Goal: Find specific page/section: Find specific page/section

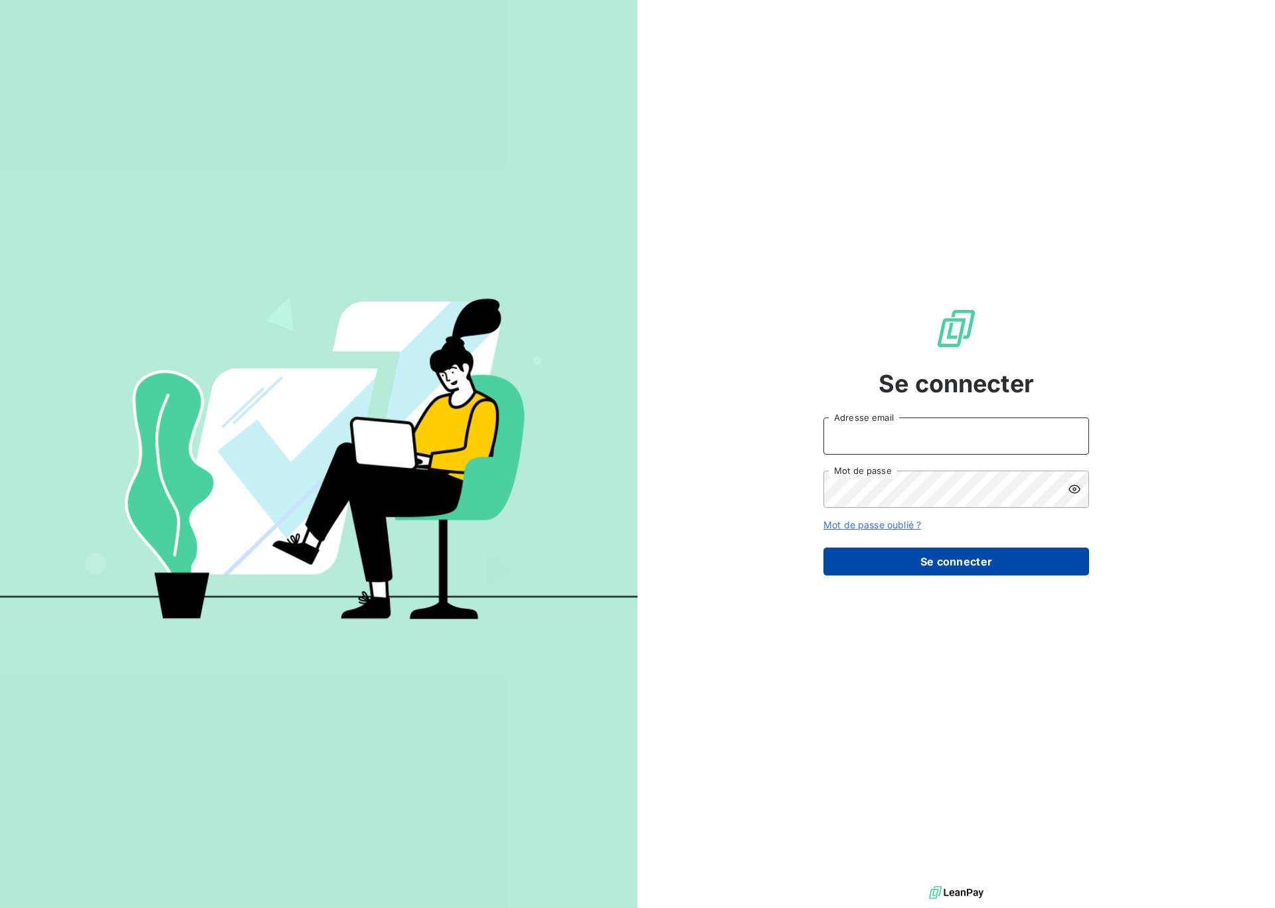
type input "[EMAIL_ADDRESS][DOMAIN_NAME]"
click at [916, 570] on button "Se connecter" at bounding box center [956, 562] width 266 height 28
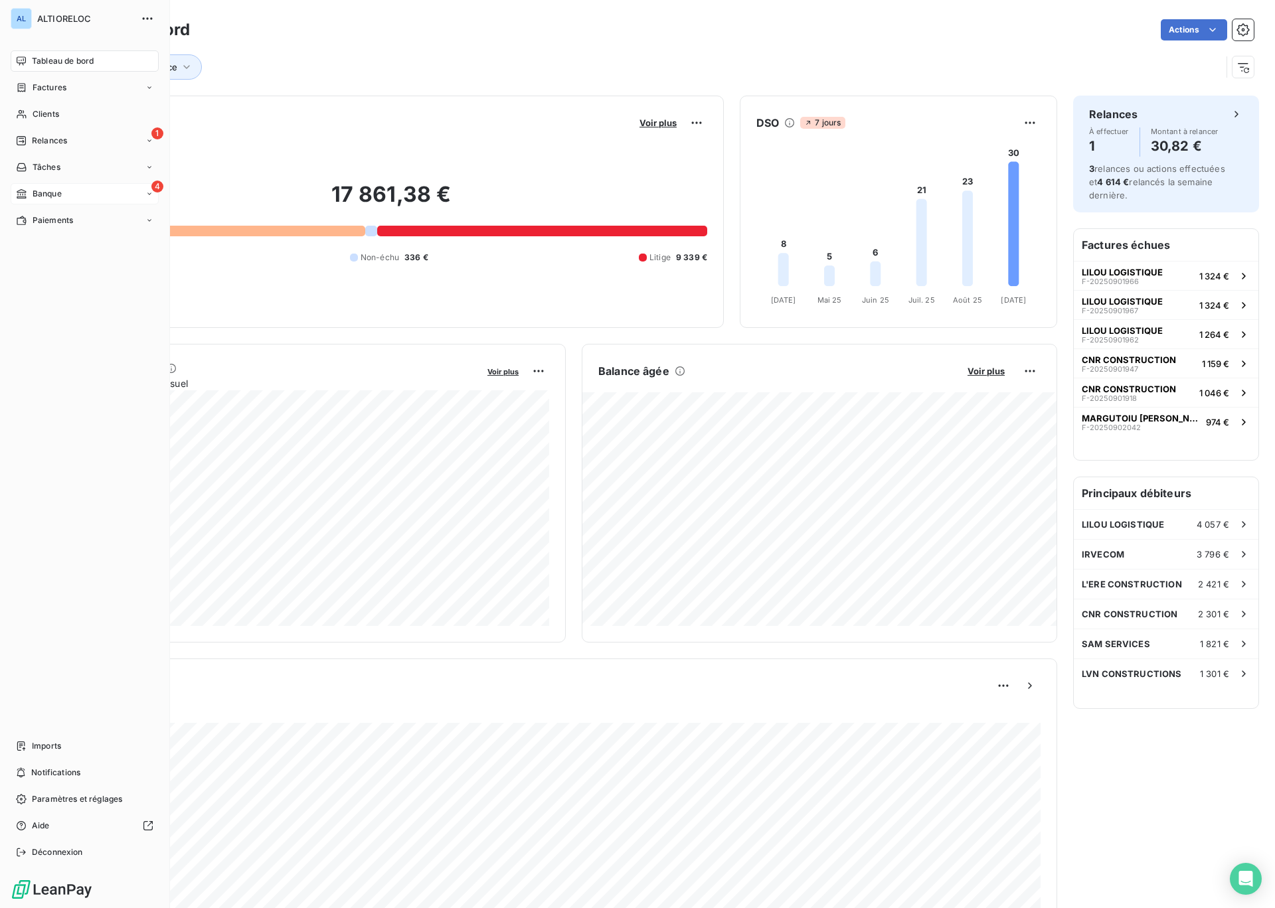
click at [31, 193] on div "Banque" at bounding box center [39, 194] width 46 height 12
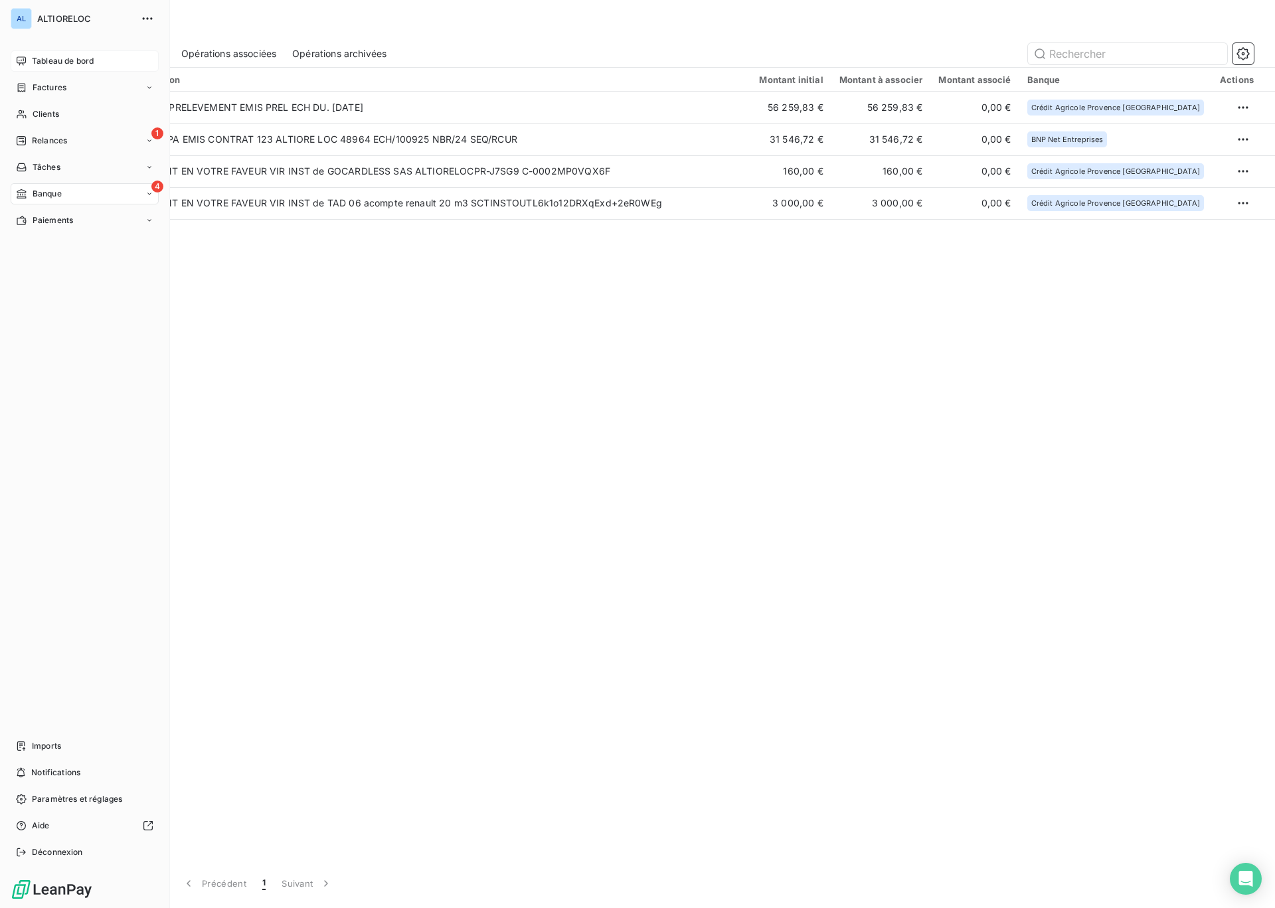
click at [48, 63] on span "Tableau de bord" at bounding box center [63, 61] width 62 height 12
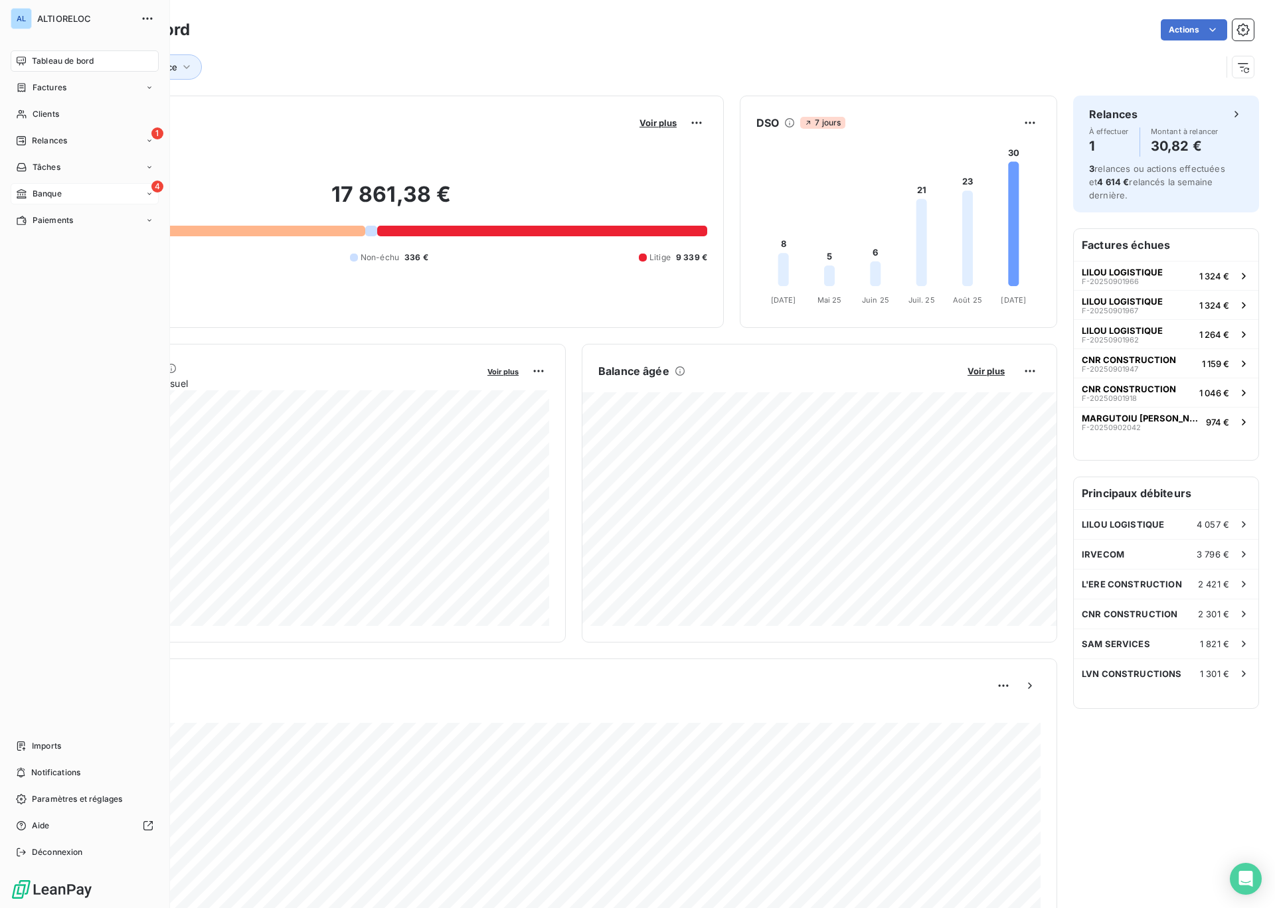
click at [54, 189] on span "Banque" at bounding box center [47, 194] width 29 height 12
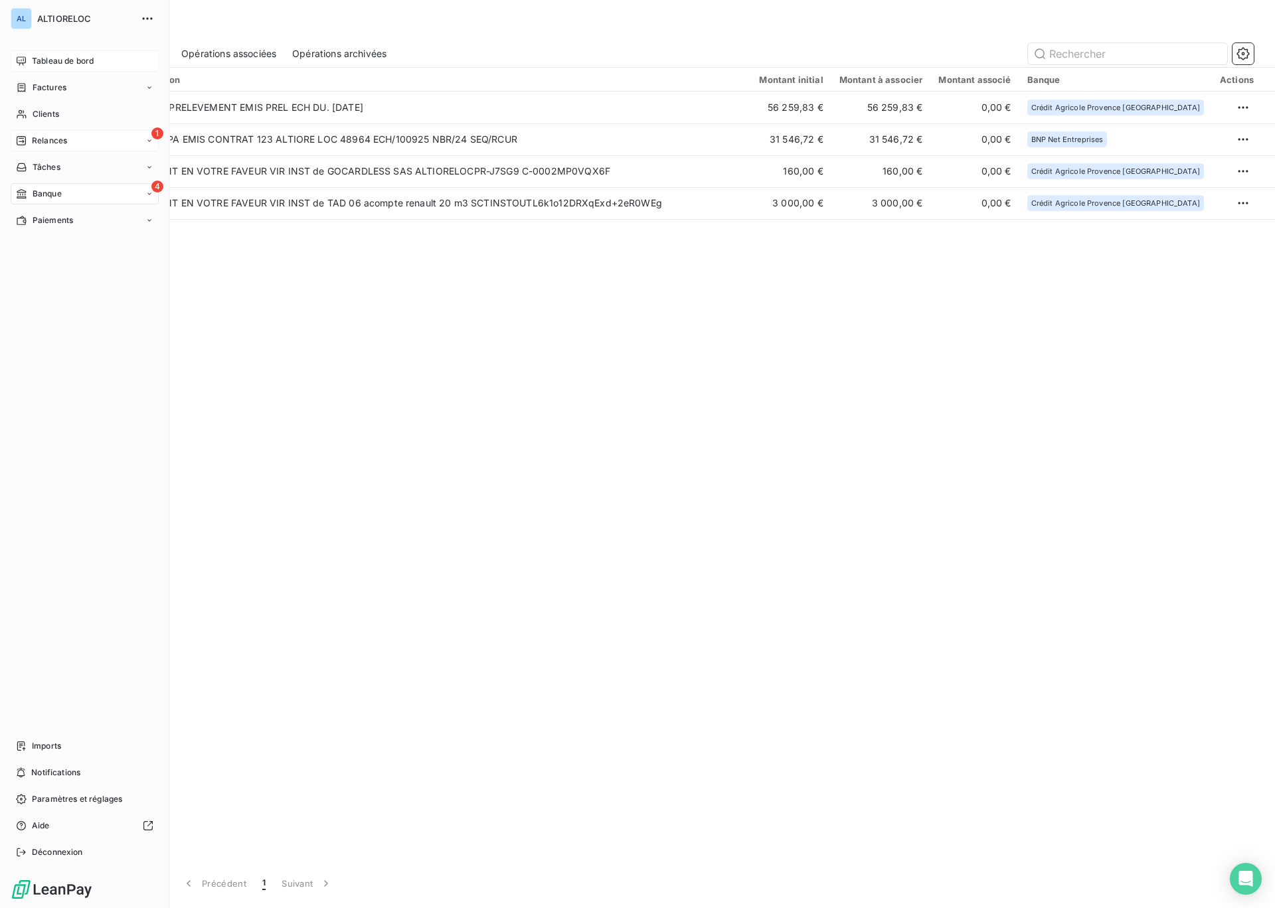
click at [41, 137] on span "Relances" at bounding box center [49, 141] width 35 height 12
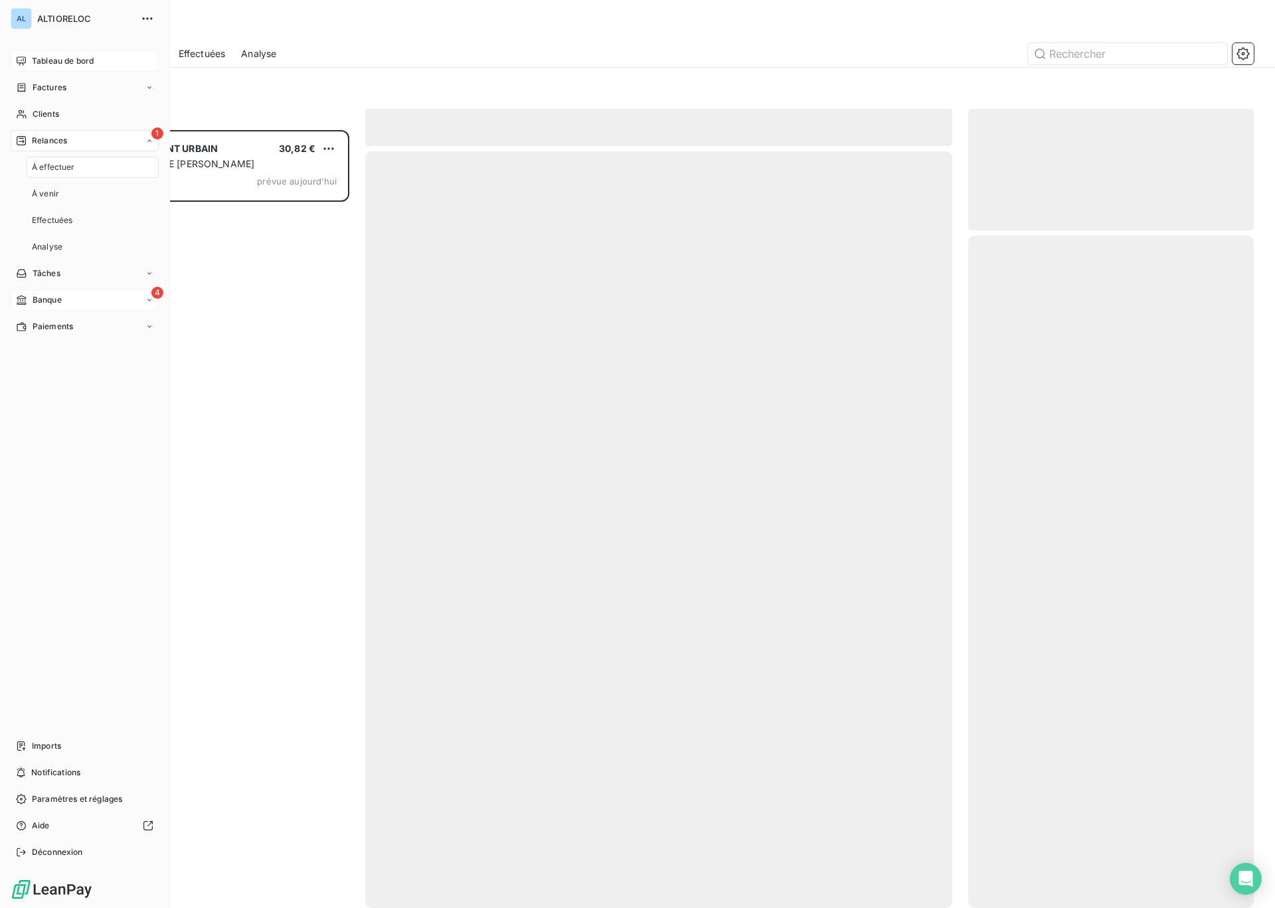
scroll to position [778, 285]
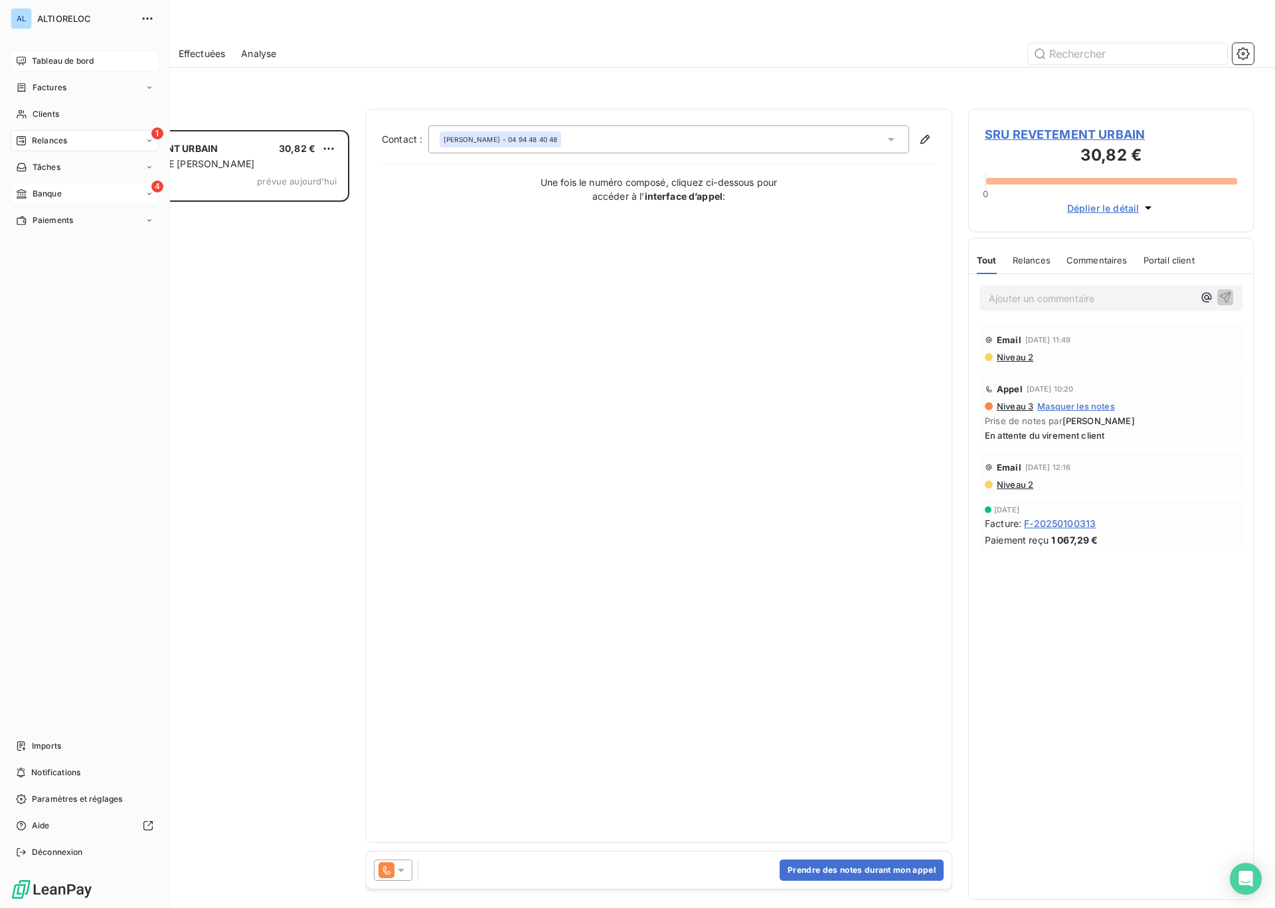
click at [39, 195] on span "Banque" at bounding box center [47, 194] width 29 height 12
